Goal: Information Seeking & Learning: Learn about a topic

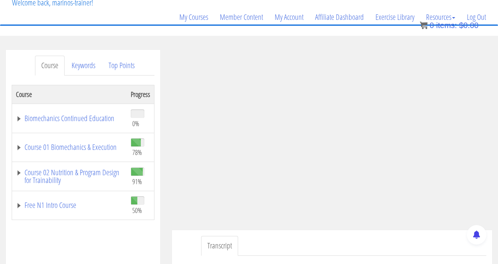
scroll to position [54, 0]
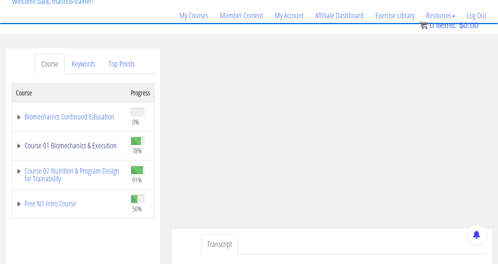
click at [94, 145] on link "Course 01 Biomechanics & Execution" at bounding box center [69, 146] width 107 height 8
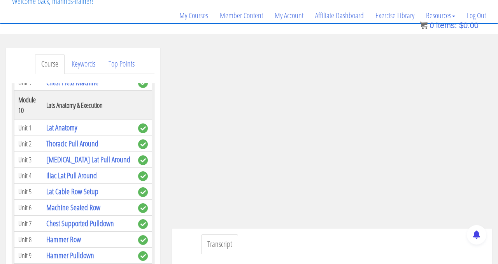
scroll to position [1644, 0]
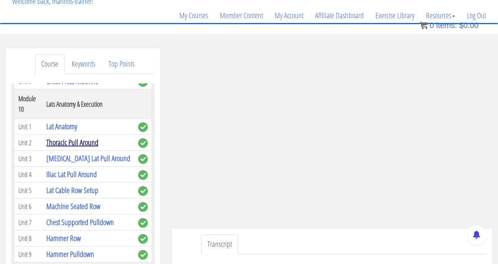
click at [84, 143] on link "Thoracic Pull Around" at bounding box center [72, 142] width 52 height 11
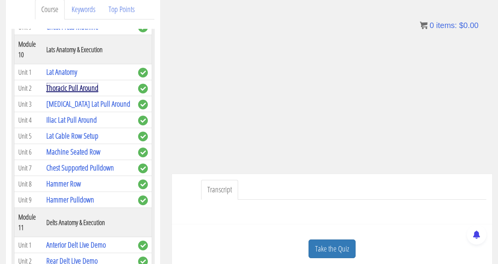
scroll to position [115, 0]
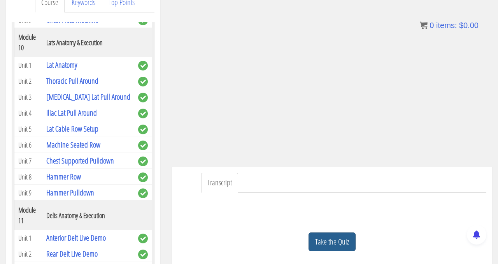
click at [336, 244] on link "Take the Quiz" at bounding box center [331, 241] width 47 height 19
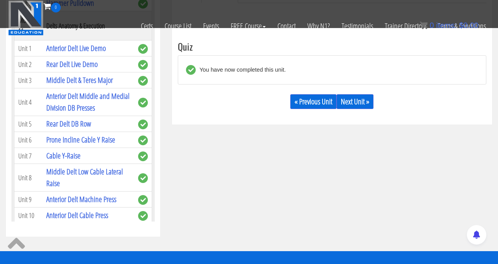
scroll to position [265, 0]
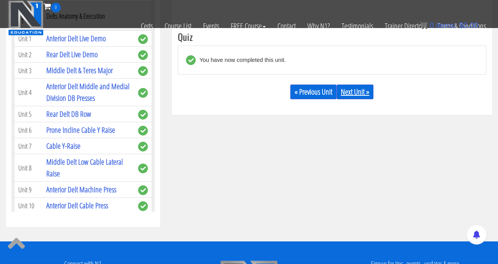
click at [355, 93] on link "Next Unit »" at bounding box center [354, 91] width 37 height 15
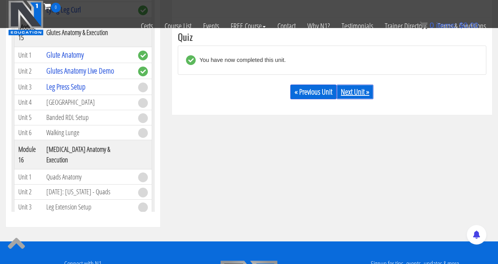
scroll to position [2109, 0]
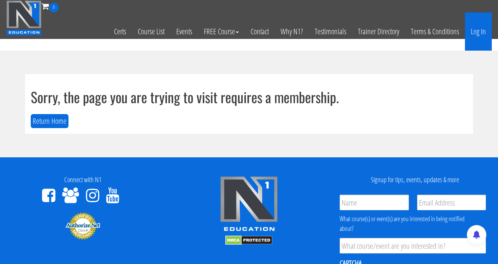
click at [481, 35] on link "Log In" at bounding box center [478, 31] width 27 height 38
click at [482, 30] on link "Log In" at bounding box center [478, 31] width 27 height 38
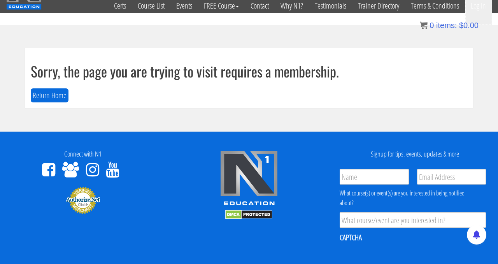
scroll to position [29, 0]
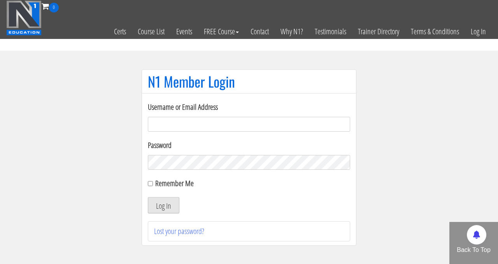
type input "[EMAIL_ADDRESS][DOMAIN_NAME]"
click at [163, 205] on button "Log In" at bounding box center [164, 205] width 32 height 16
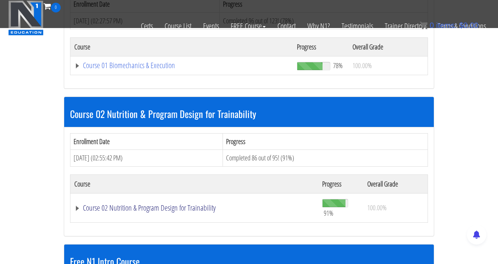
scroll to position [253, 0]
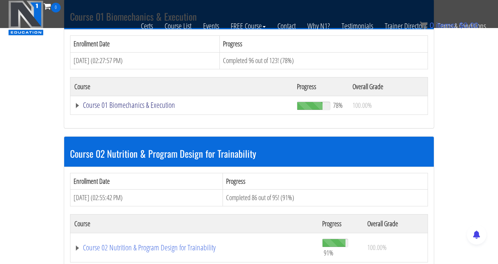
click at [144, 106] on link "Course 01 Biomechanics & Execution" at bounding box center [181, 105] width 215 height 8
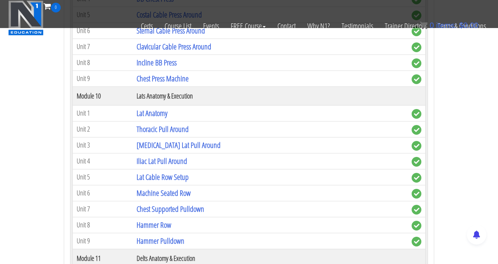
scroll to position [1454, 0]
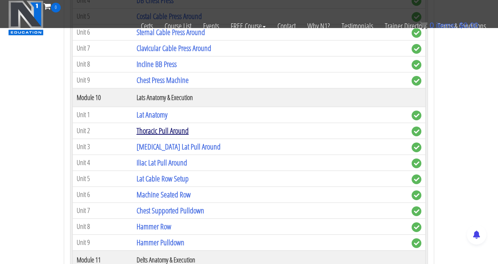
click at [154, 131] on link "Thoracic Pull Around" at bounding box center [163, 130] width 52 height 11
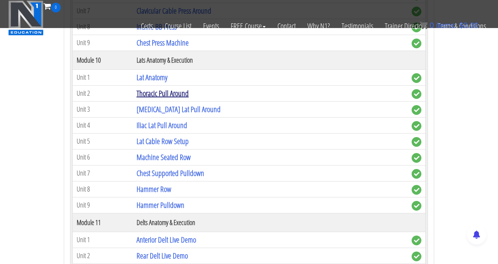
scroll to position [1483, 0]
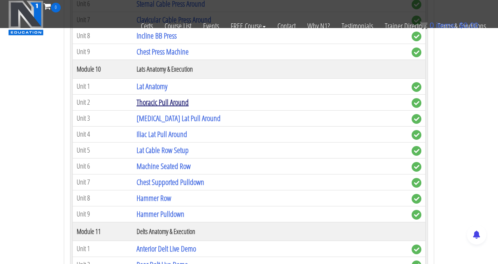
click at [168, 103] on link "Thoracic Pull Around" at bounding box center [163, 102] width 52 height 11
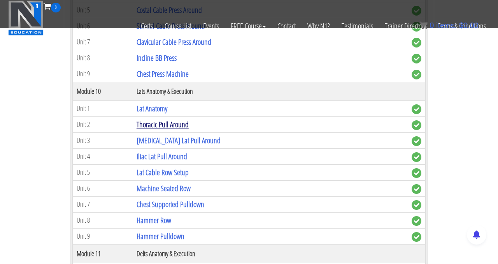
scroll to position [1459, 0]
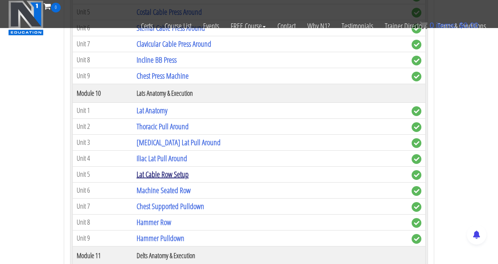
click at [173, 173] on link "Lat Cable Row Setup" at bounding box center [163, 174] width 52 height 11
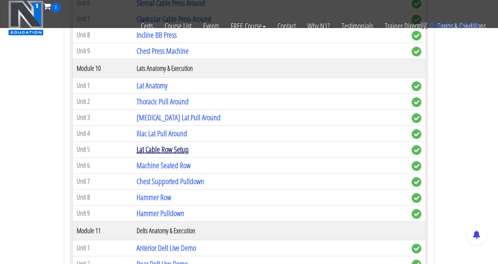
scroll to position [1484, 0]
